Goal: Information Seeking & Learning: Learn about a topic

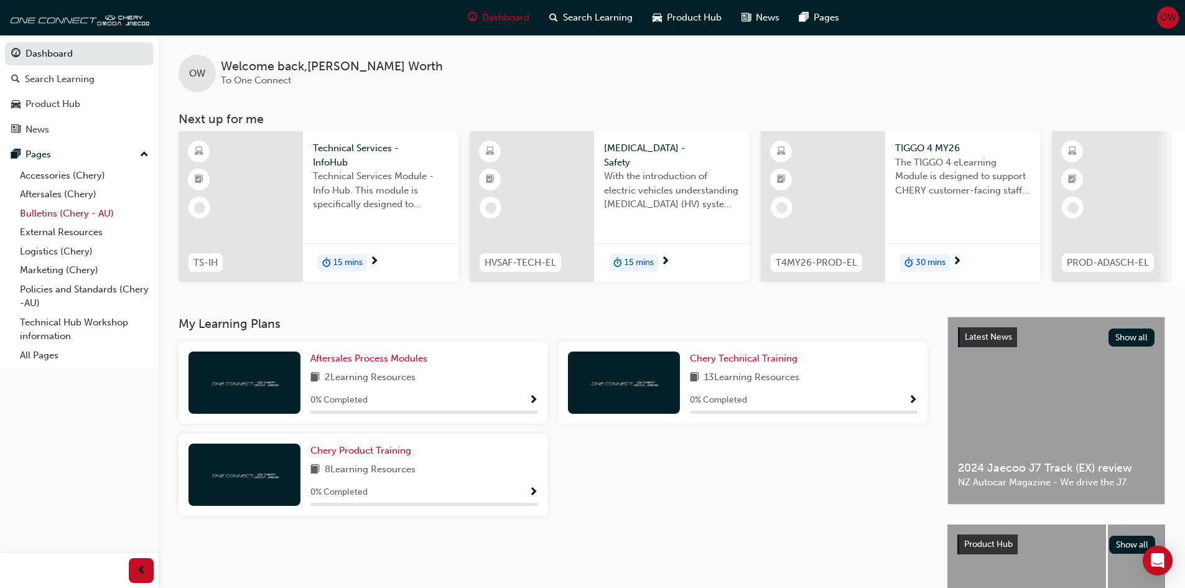
click at [61, 210] on link "Bulletins (Chery - AU)" at bounding box center [84, 213] width 139 height 19
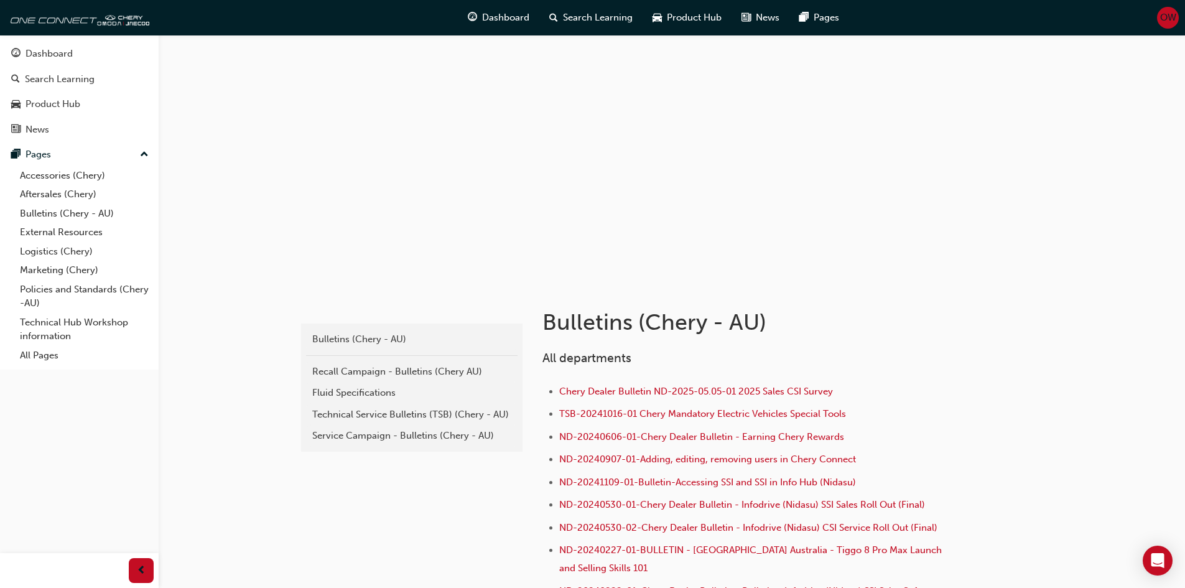
click at [412, 414] on div "Technical Service Bulletins (TSB) (Chery - AU)" at bounding box center [411, 414] width 199 height 14
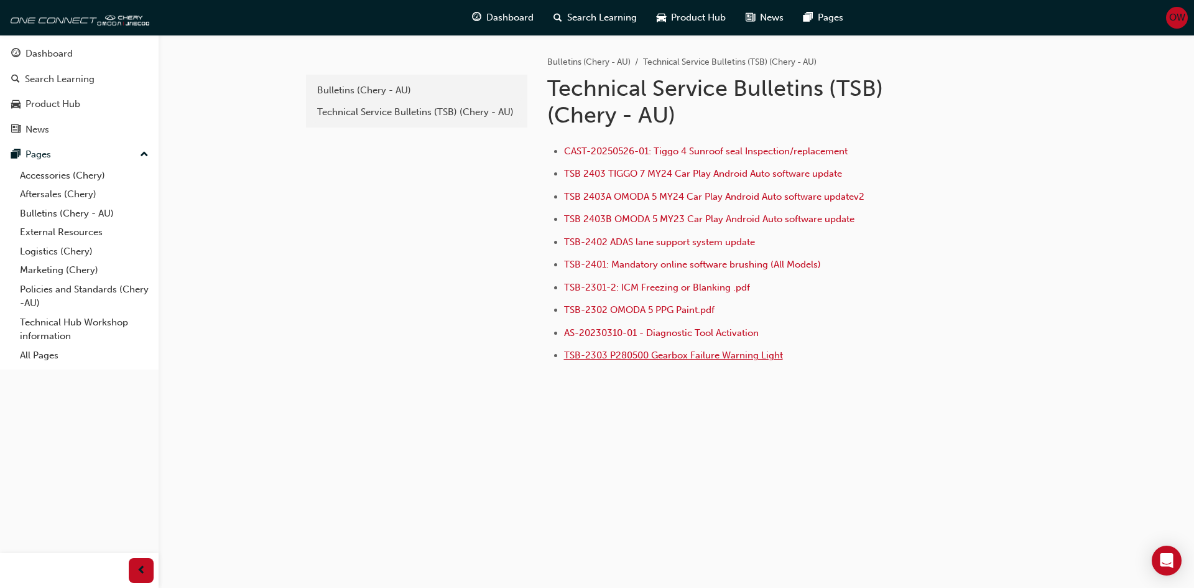
click at [708, 359] on span "TSB-2303 P280500 Gearbox Failure Warning Light" at bounding box center [673, 355] width 219 height 11
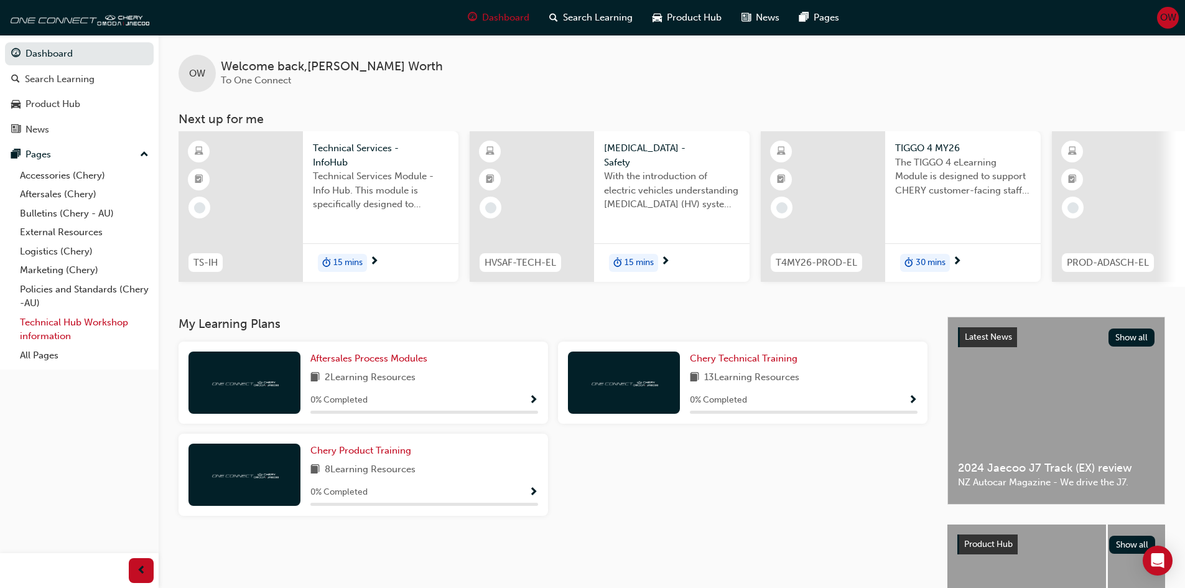
click at [42, 317] on link "Technical Hub Workshop information" at bounding box center [84, 329] width 139 height 33
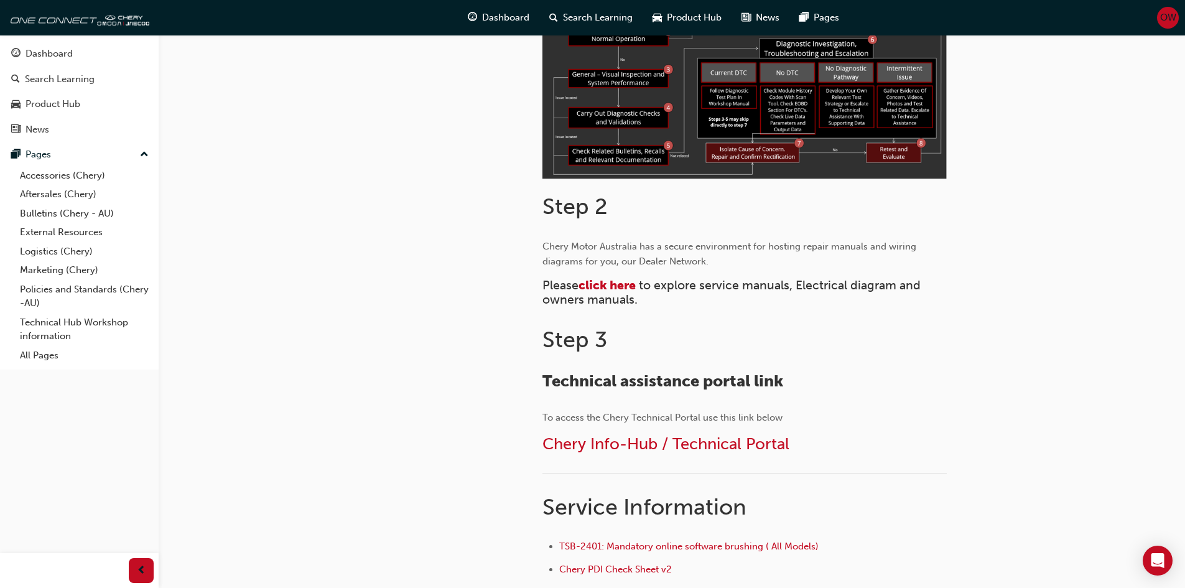
scroll to position [435, 0]
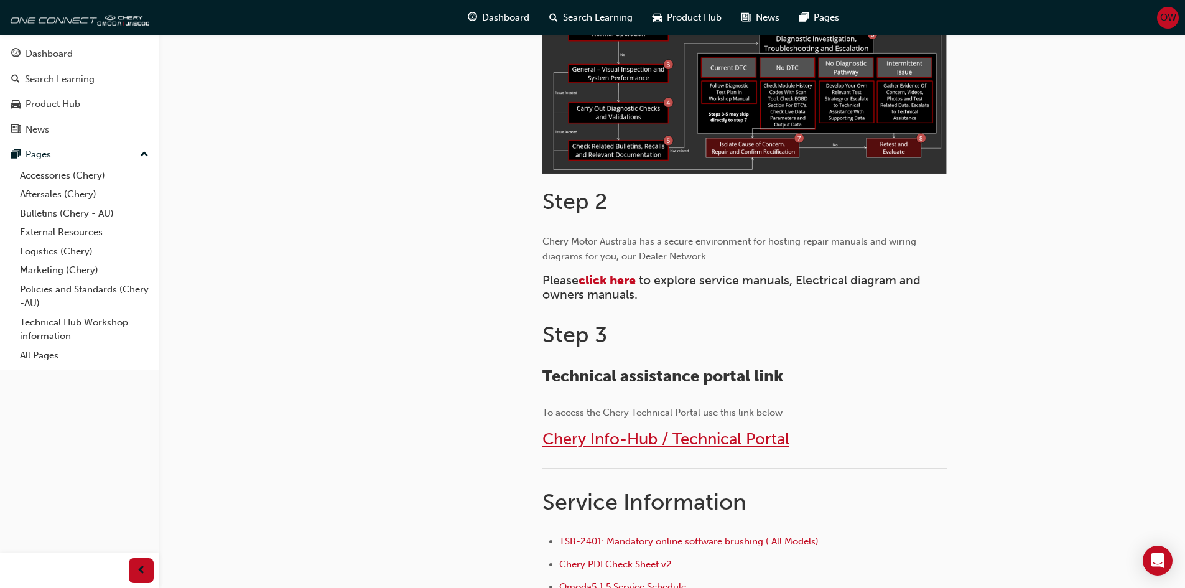
click at [643, 442] on span "Chery Info-Hub / Technical Portal" at bounding box center [665, 438] width 247 height 19
